Goal: Task Accomplishment & Management: Use online tool/utility

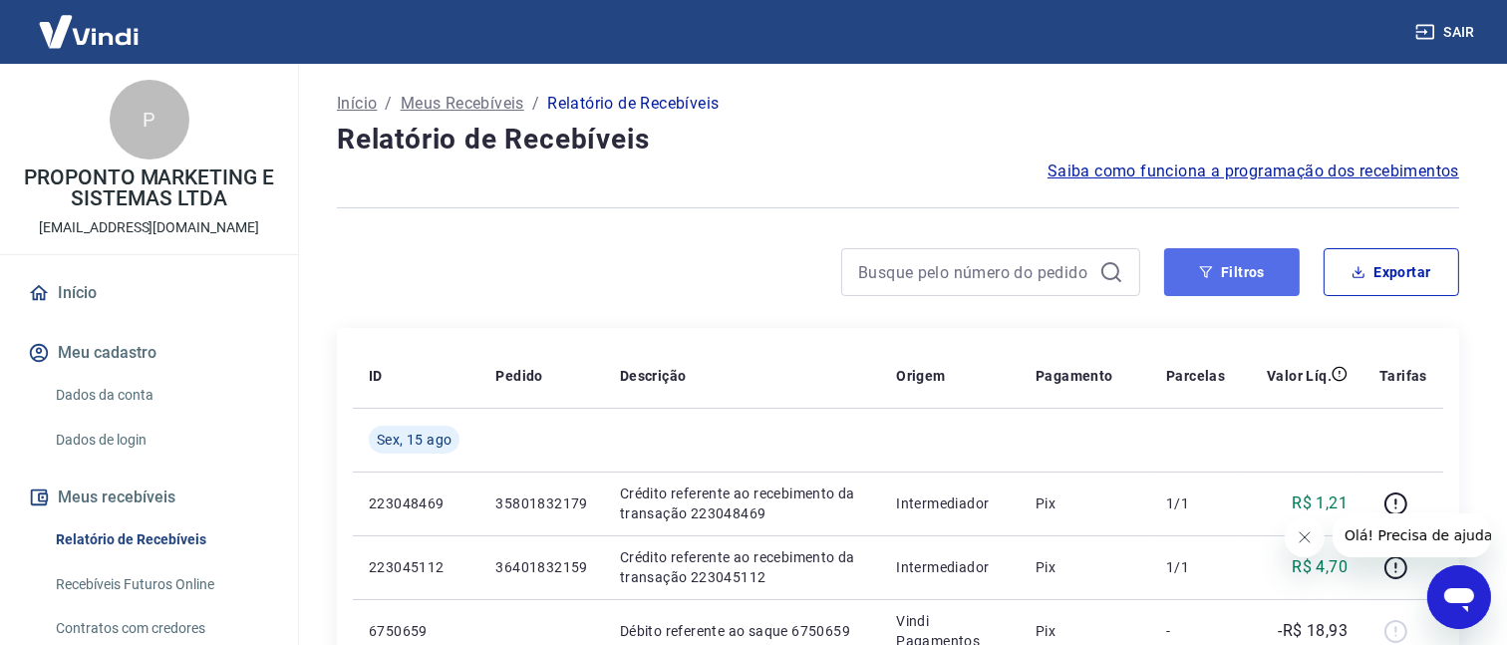
click at [1191, 282] on button "Filtros" at bounding box center [1232, 272] width 136 height 48
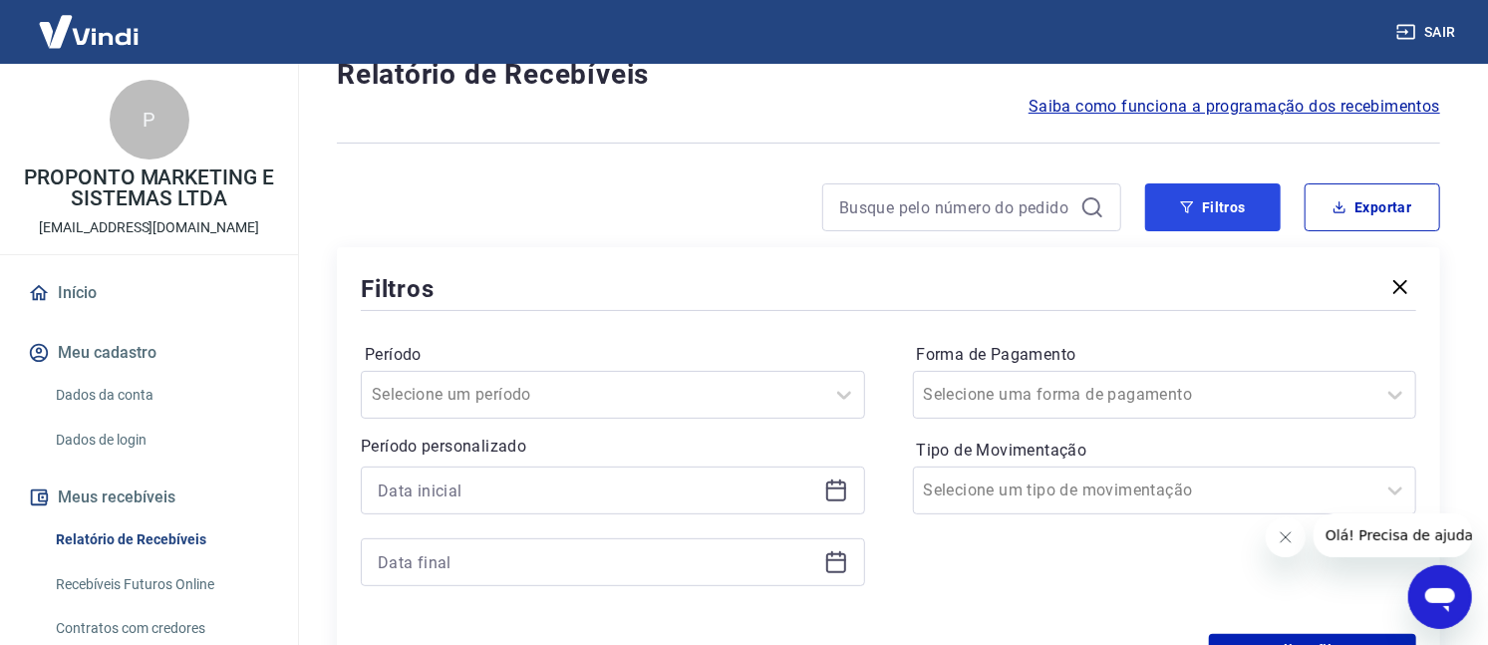
scroll to position [125, 0]
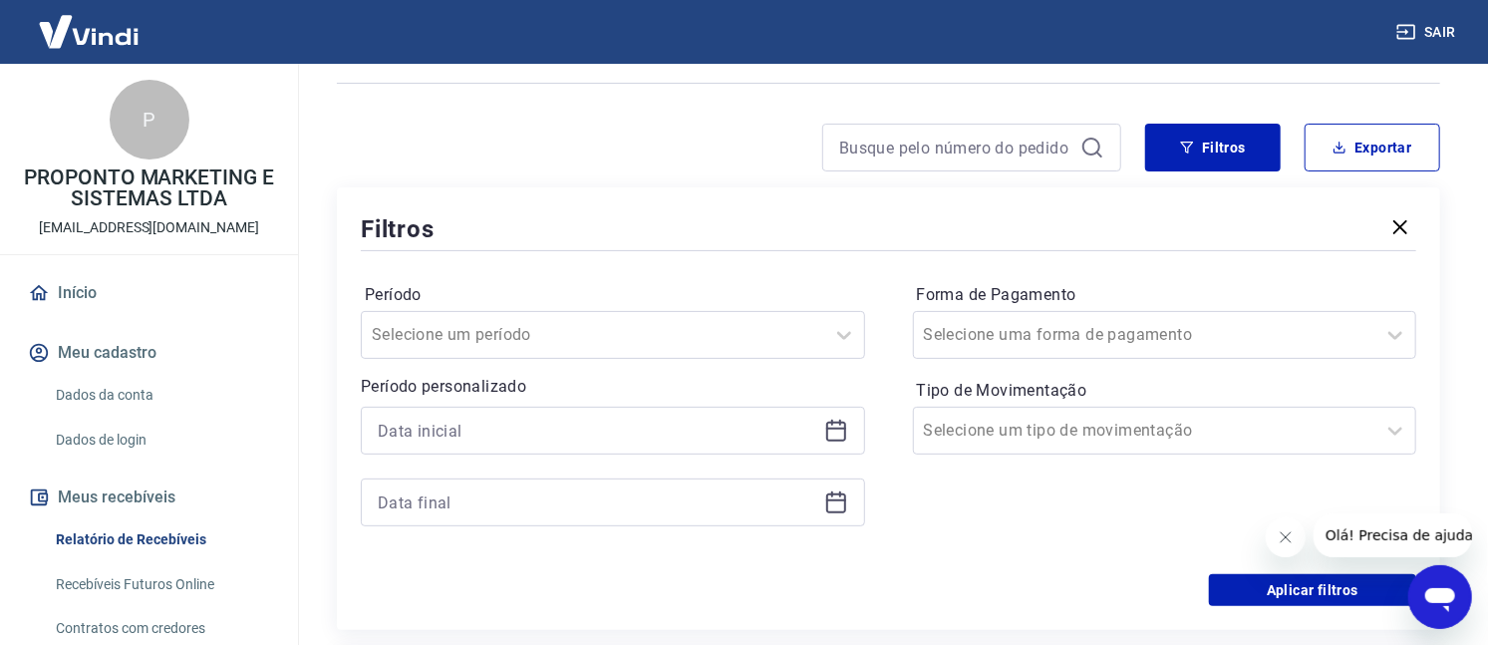
click at [829, 441] on icon at bounding box center [836, 432] width 20 height 20
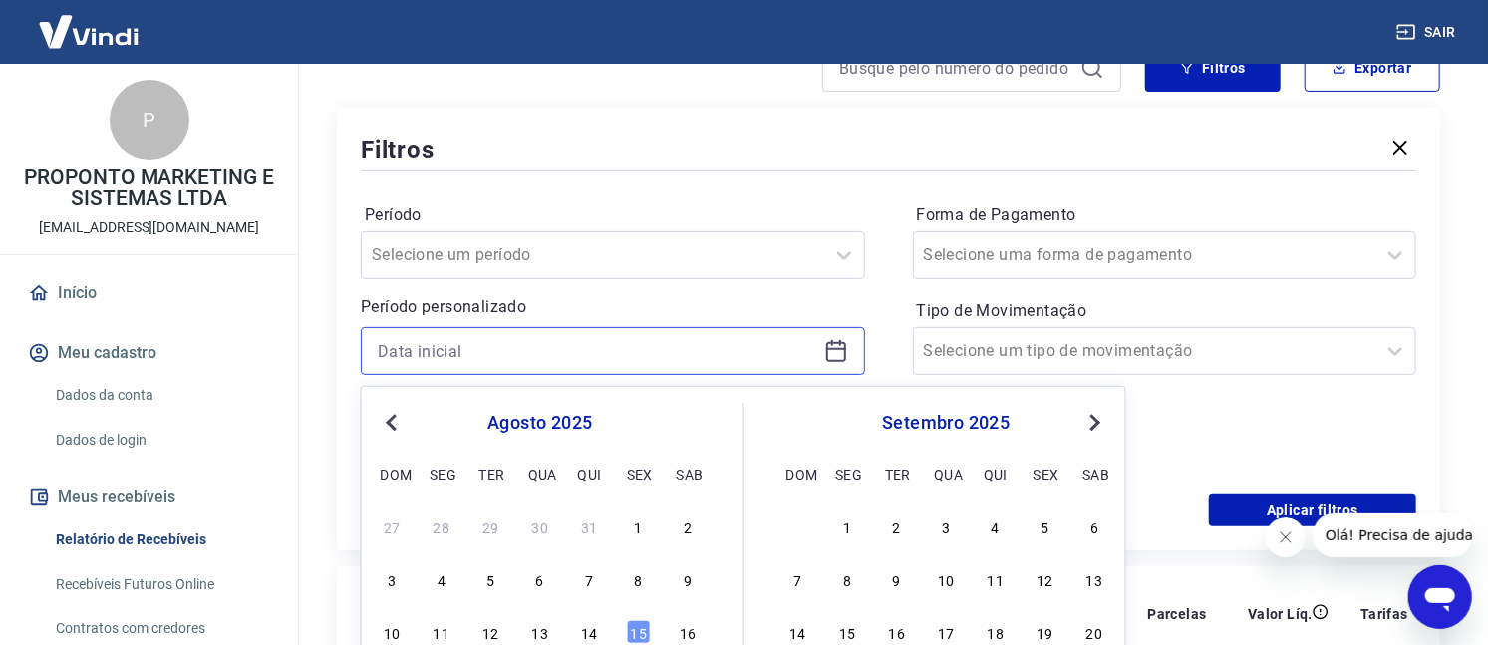
scroll to position [249, 0]
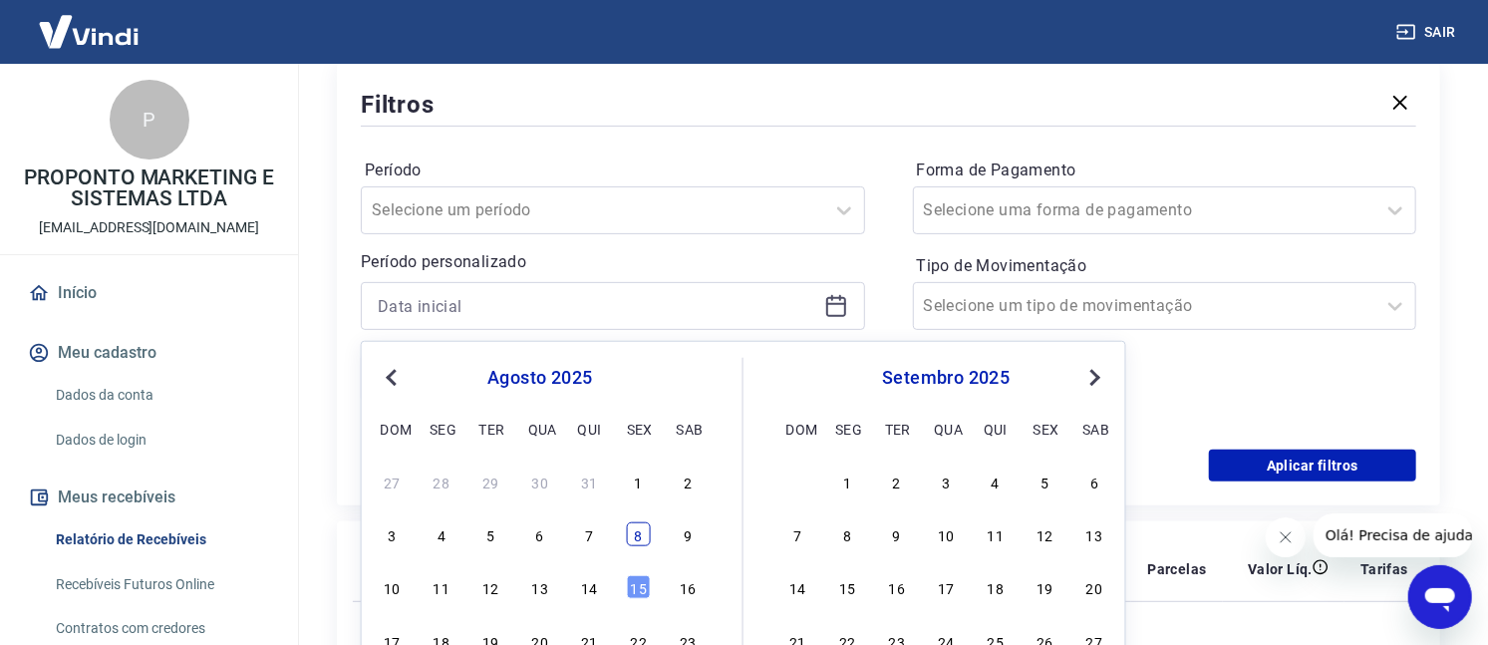
click at [644, 537] on div "8" at bounding box center [639, 534] width 24 height 24
type input "[DATE]"
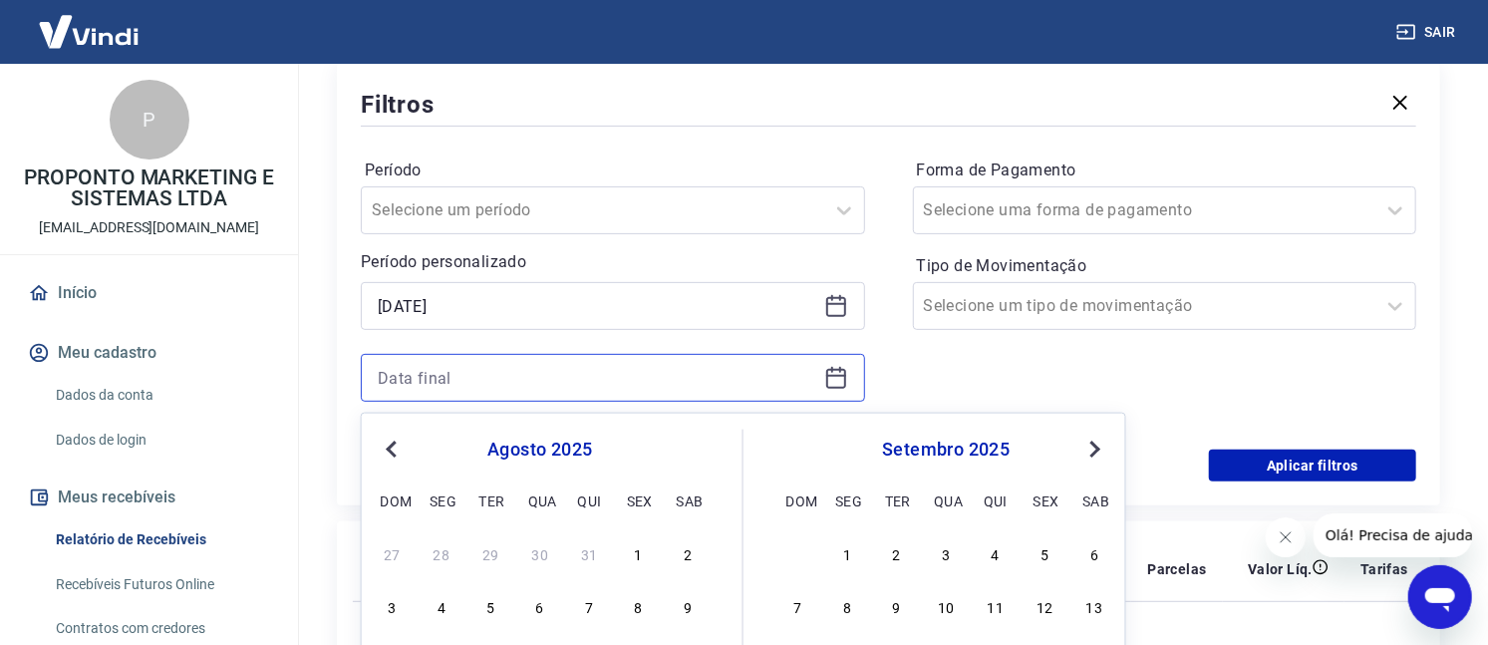
click at [719, 365] on input at bounding box center [597, 378] width 439 height 30
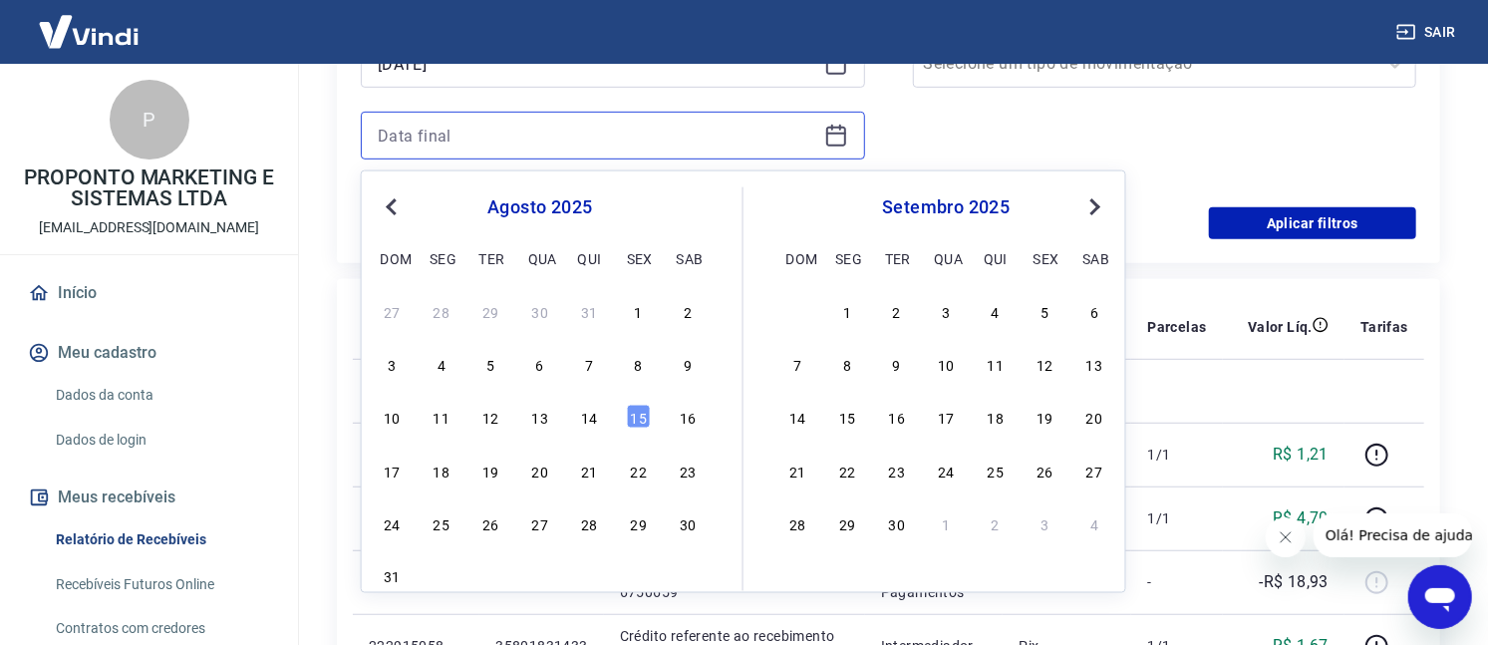
scroll to position [498, 0]
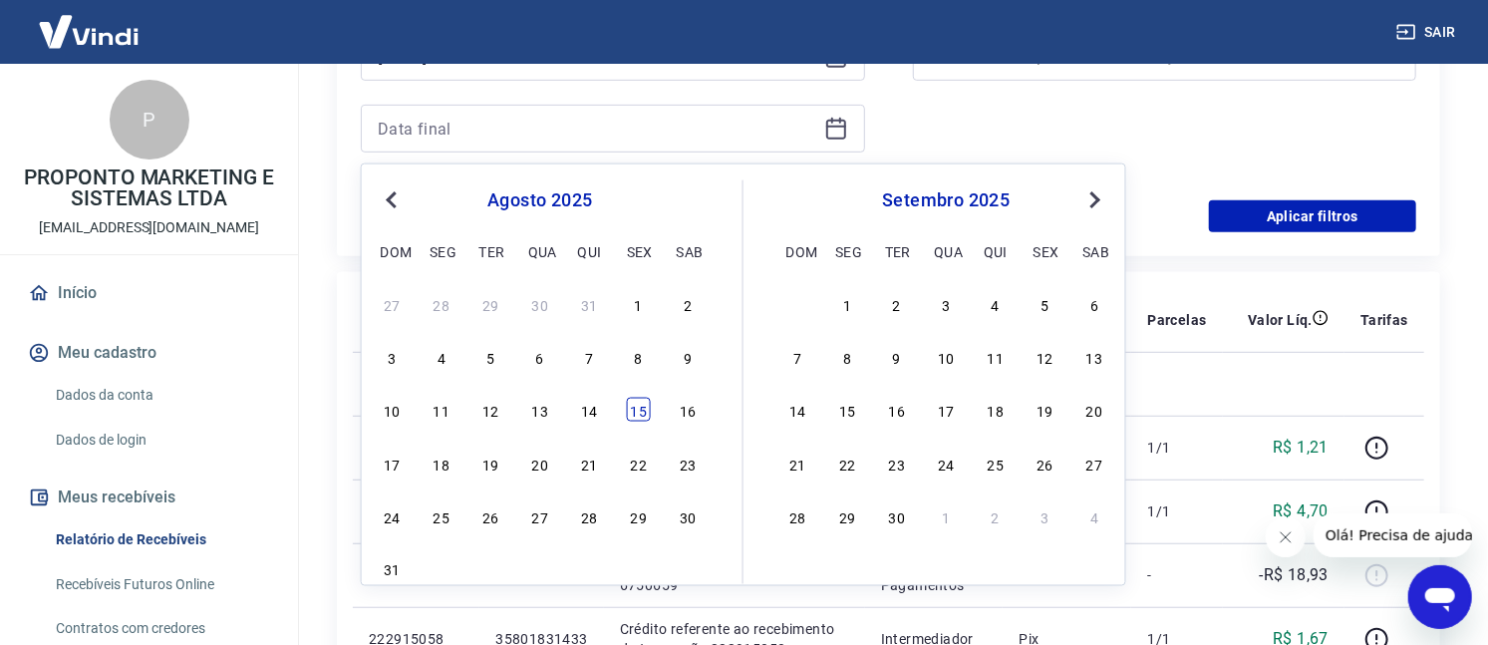
click at [639, 409] on div "15" at bounding box center [639, 410] width 24 height 24
type input "[DATE]"
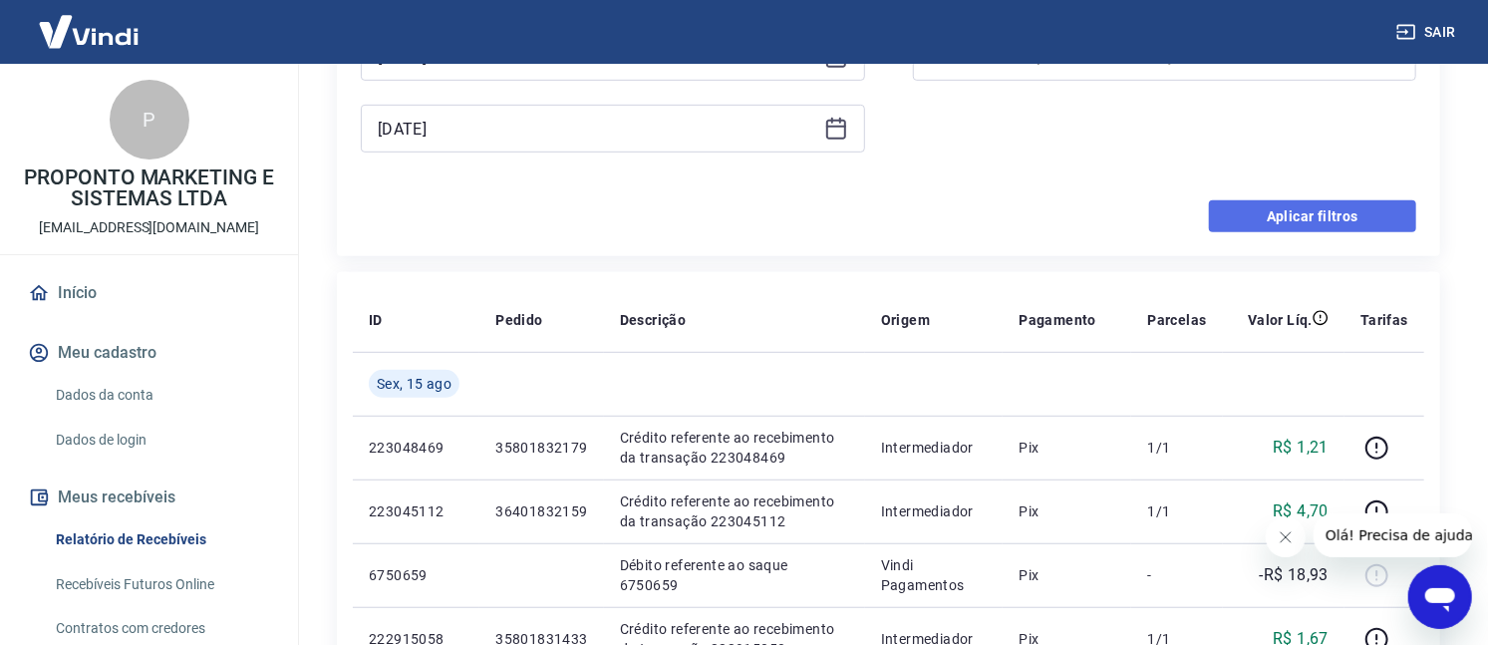
click at [1377, 210] on button "Aplicar filtros" at bounding box center [1312, 216] width 207 height 32
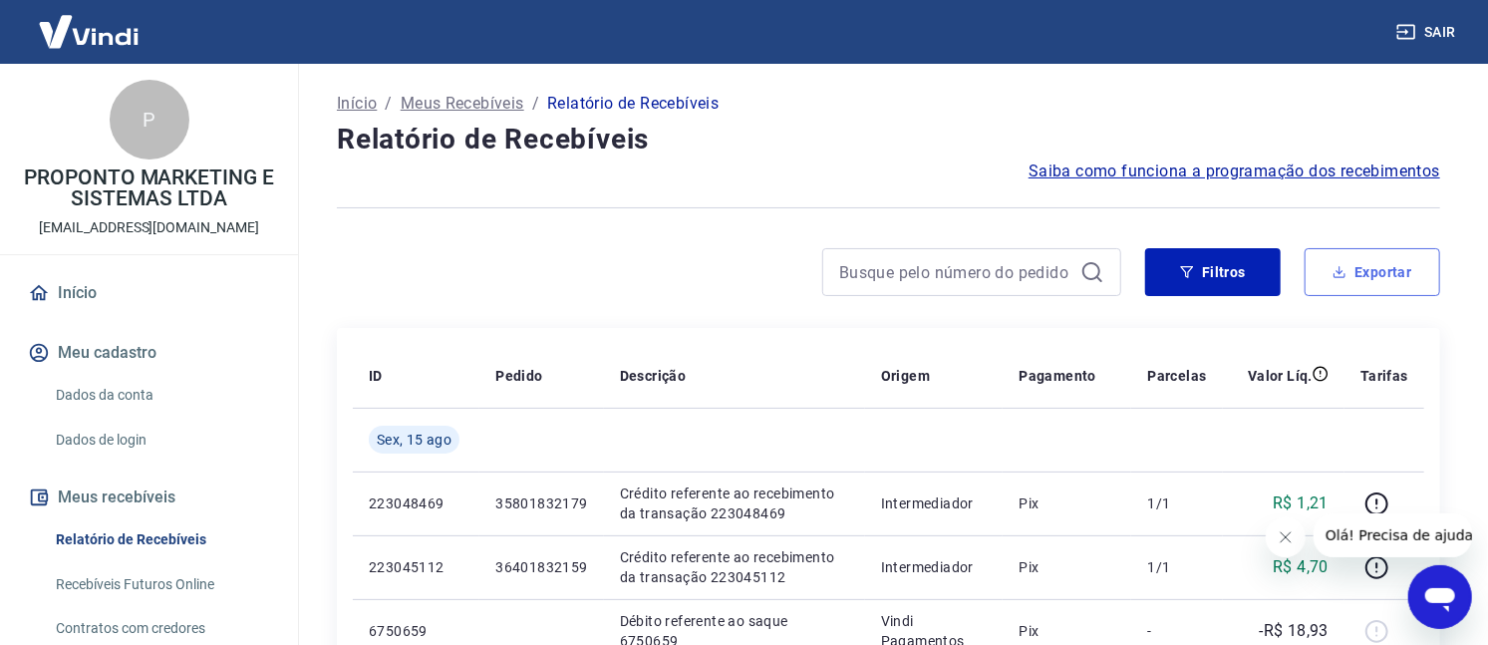
click at [1399, 252] on button "Exportar" at bounding box center [1373, 272] width 136 height 48
type input "[DATE]"
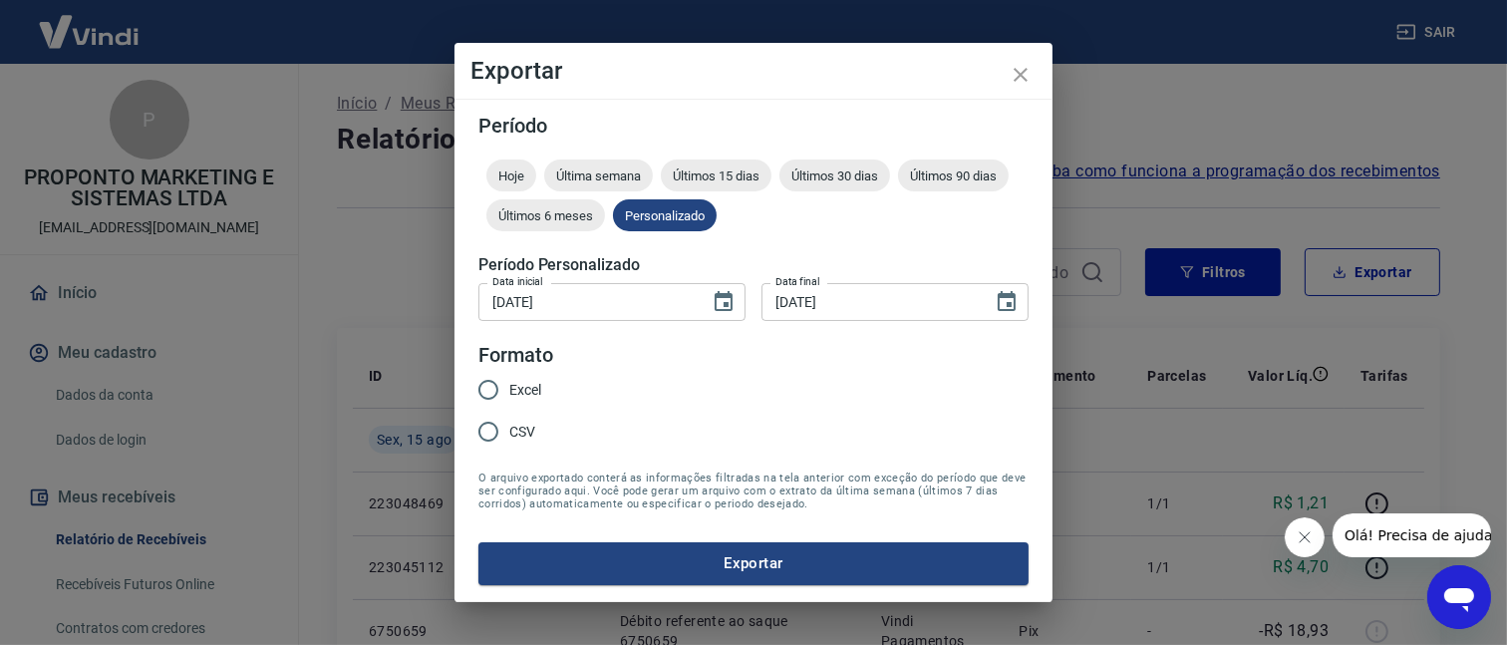
click at [527, 386] on span "Excel" at bounding box center [525, 390] width 32 height 21
click at [509, 386] on input "Excel" at bounding box center [488, 390] width 42 height 42
radio input "true"
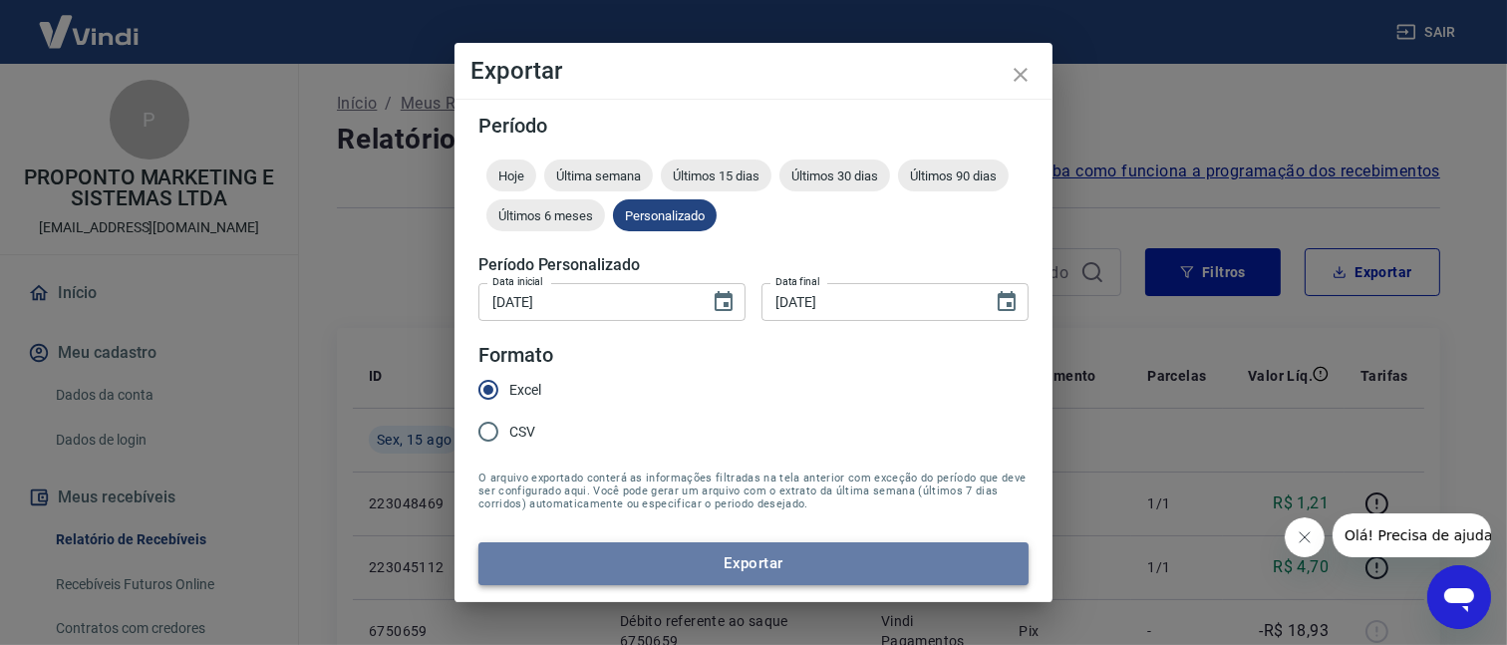
click at [631, 563] on button "Exportar" at bounding box center [753, 563] width 550 height 42
